Goal: Find specific page/section: Find specific page/section

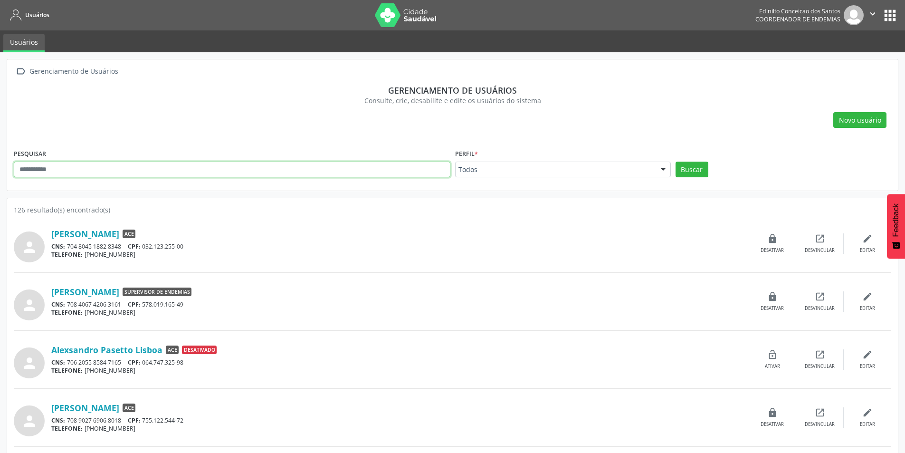
click at [80, 169] on input "text" at bounding box center [232, 169] width 436 height 16
type input "*****"
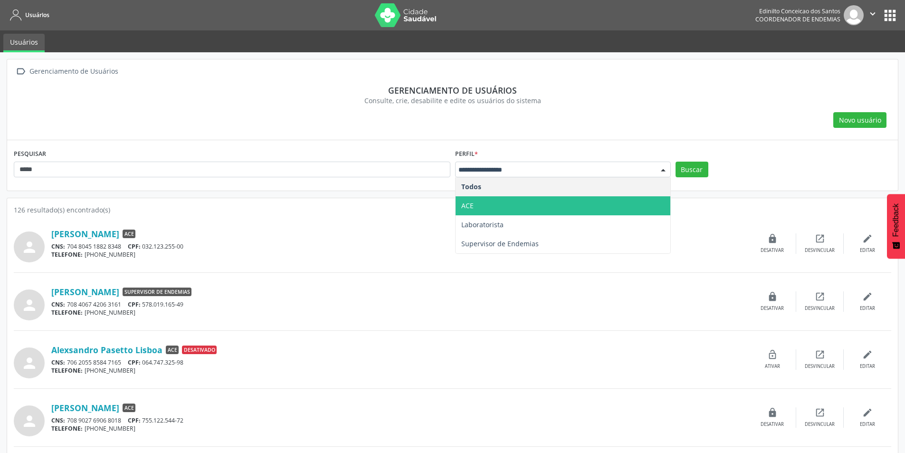
click at [484, 203] on span "ACE" at bounding box center [562, 205] width 215 height 19
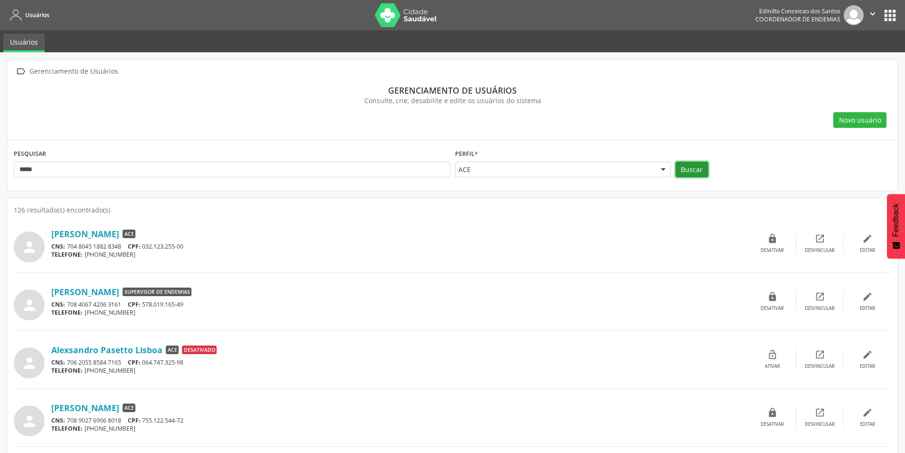
click at [684, 170] on button "Buscar" at bounding box center [691, 169] width 33 height 16
